Goal: Task Accomplishment & Management: Manage account settings

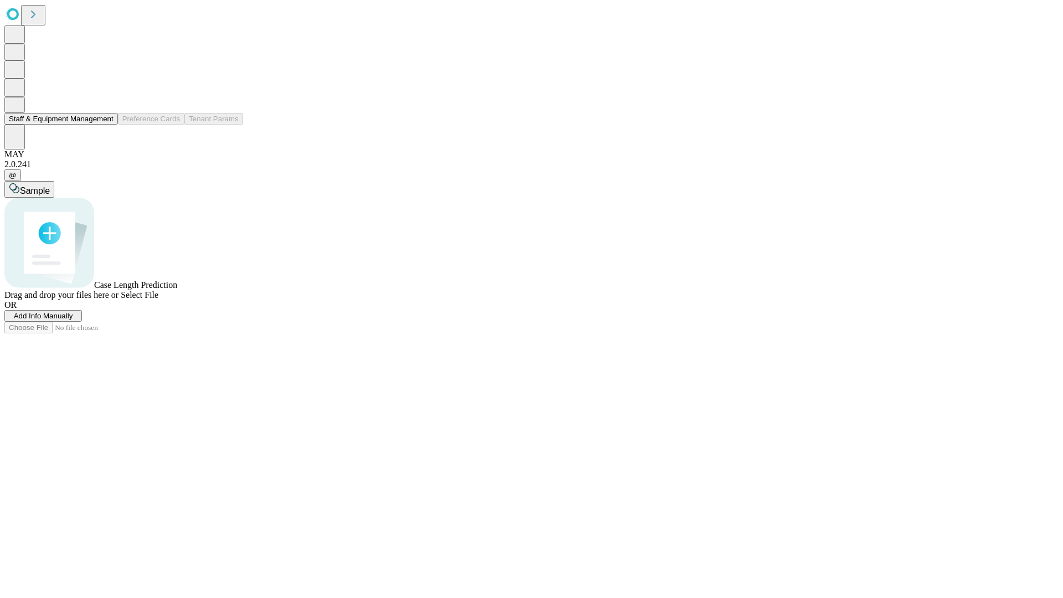
click at [104, 125] on button "Staff & Equipment Management" at bounding box center [60, 119] width 113 height 12
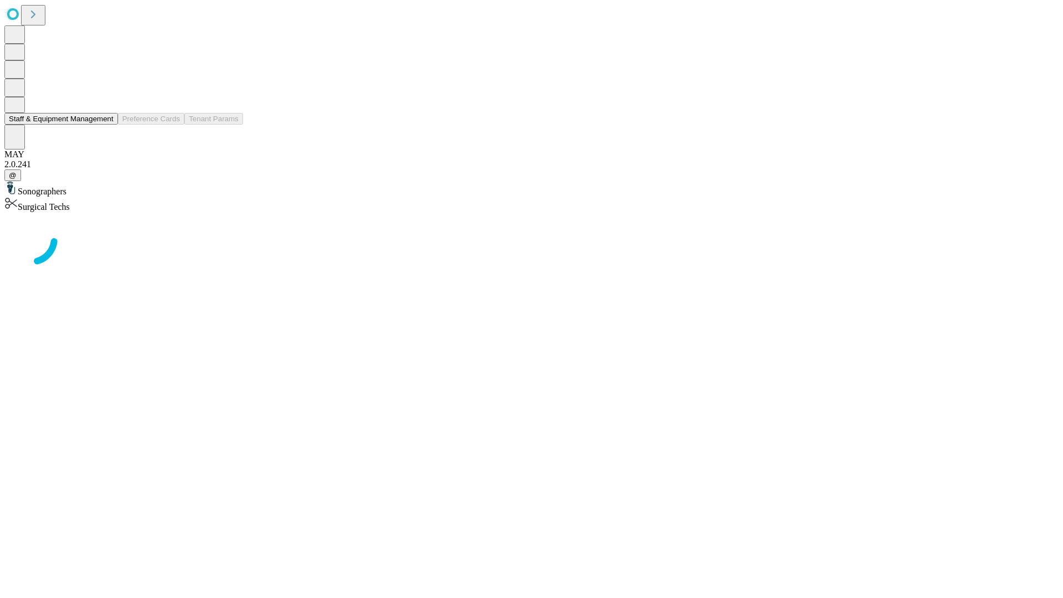
click at [106, 125] on button "Staff & Equipment Management" at bounding box center [60, 119] width 113 height 12
